Goal: Task Accomplishment & Management: Manage account settings

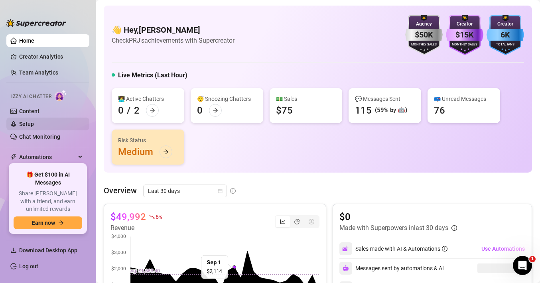
click at [34, 122] on link "Setup" at bounding box center [26, 124] width 15 height 6
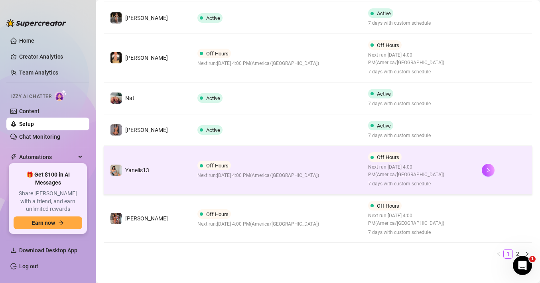
scroll to position [327, 0]
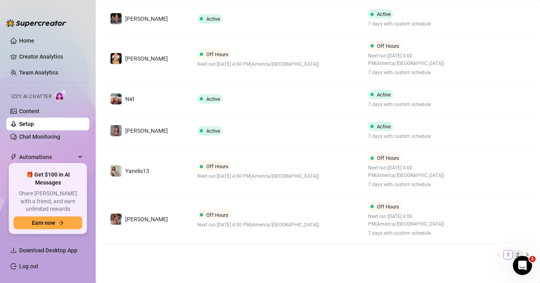
click at [518, 250] on link "2" at bounding box center [517, 254] width 9 height 9
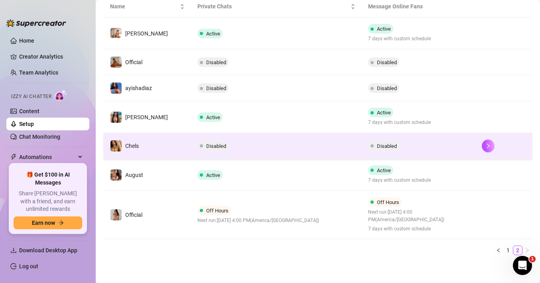
scroll to position [118, 0]
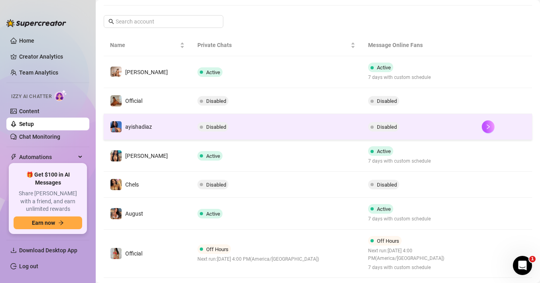
click at [280, 126] on td "Disabled" at bounding box center [276, 127] width 170 height 26
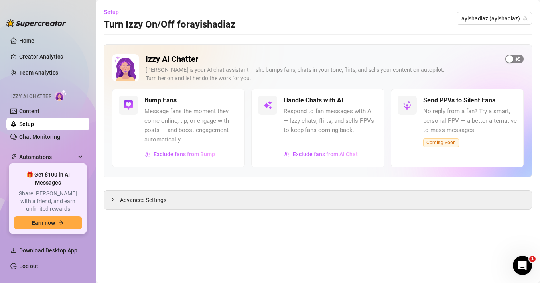
click at [515, 60] on span "button" at bounding box center [514, 59] width 18 height 9
click at [34, 125] on link "Setup" at bounding box center [26, 124] width 15 height 6
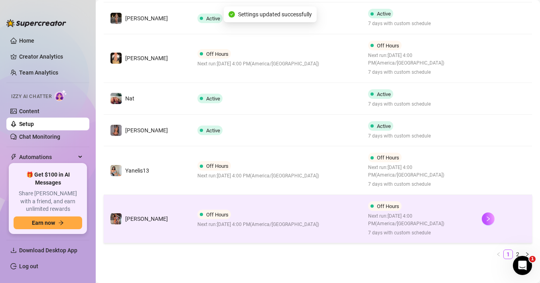
scroll to position [327, 0]
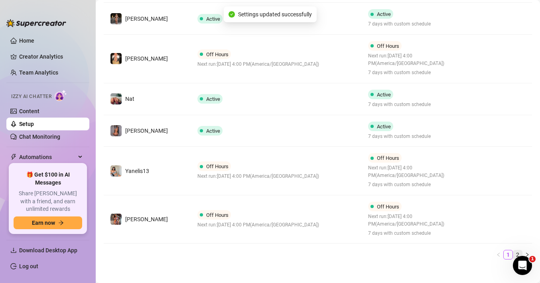
click at [517, 250] on link "2" at bounding box center [517, 254] width 9 height 9
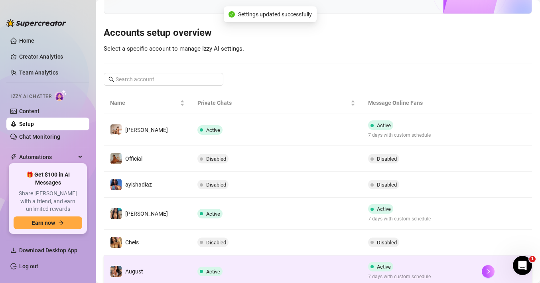
scroll to position [59, 0]
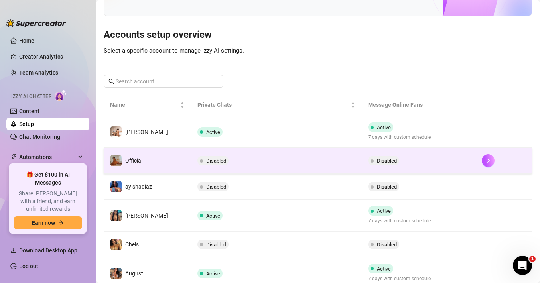
click at [273, 164] on td "Disabled" at bounding box center [276, 161] width 170 height 26
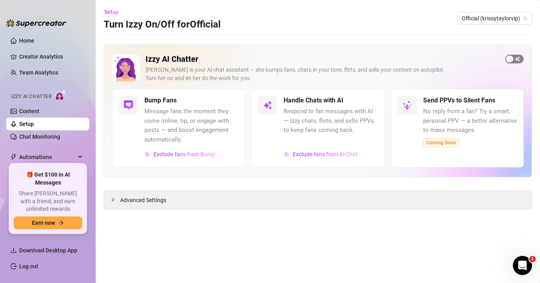
click at [518, 59] on span "button" at bounding box center [514, 59] width 18 height 9
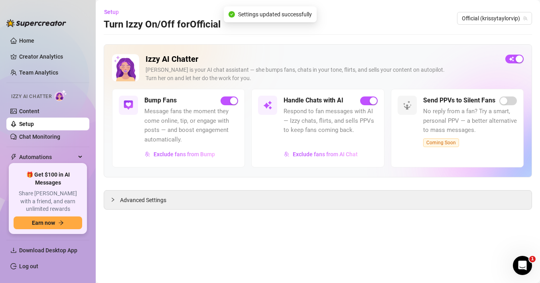
click at [34, 123] on link "Setup" at bounding box center [26, 124] width 15 height 6
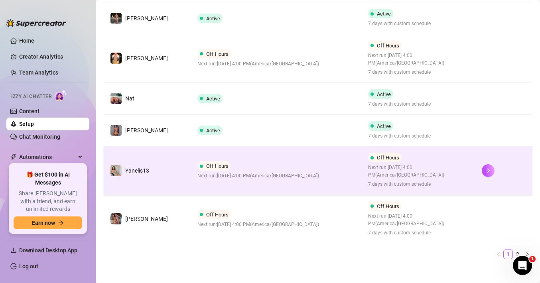
scroll to position [327, 0]
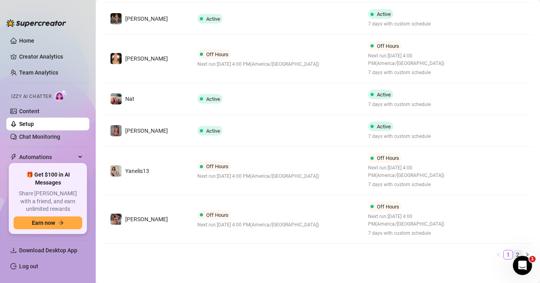
click at [518, 250] on link "2" at bounding box center [517, 254] width 9 height 9
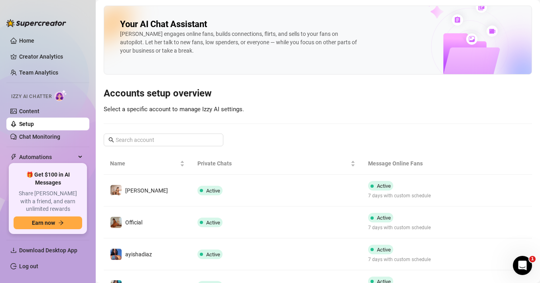
scroll to position [0, 0]
